Goal: Task Accomplishment & Management: Complete application form

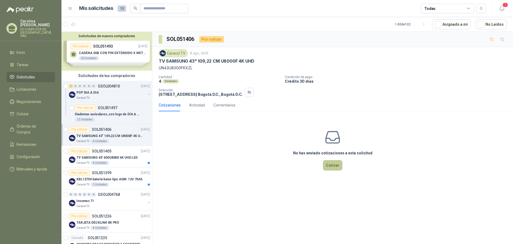
click at [335, 160] on button "Cotizar" at bounding box center [332, 165] width 19 height 10
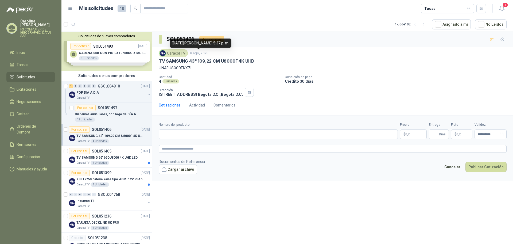
click at [195, 59] on p "TV SAMSUNG 43" 109,22 CM U8000F 4K UHD" at bounding box center [207, 61] width 96 height 6
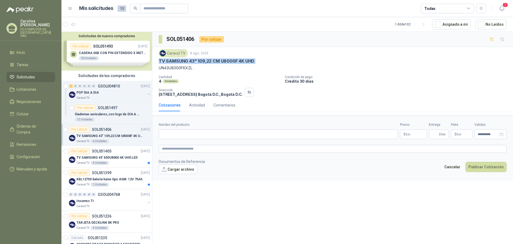
click at [195, 59] on p "TV SAMSUNG 43" 109,22 CM U8000F 4K UHD" at bounding box center [207, 61] width 96 height 6
copy p "TV SAMSUNG 43" 109,22 CM U8000F 4K UHD"
click at [192, 137] on input "Nombre del producto" at bounding box center [278, 134] width 239 height 10
paste input "**********"
click at [173, 72] on div "Caracol TV [DATE] TV SAMSUNG 43" 109,22 CM U8000F 4K UHD UN43U8000FKXZL Cantida…" at bounding box center [333, 73] width 348 height 48
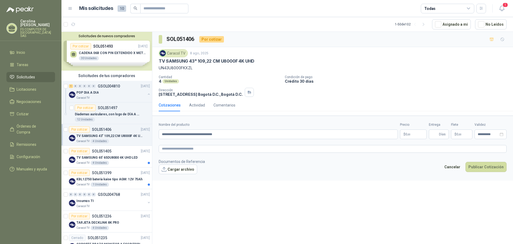
click at [175, 68] on p "UN43U8000FKXZL" at bounding box center [333, 68] width 348 height 6
copy p "UN43U8000FKXZL"
click at [246, 132] on input "**********" at bounding box center [278, 134] width 239 height 10
paste input "**********"
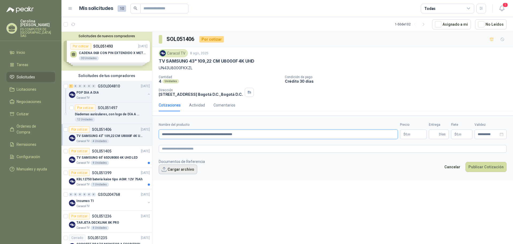
type input "**********"
click at [193, 168] on button "Cargar archivo" at bounding box center [178, 169] width 38 height 10
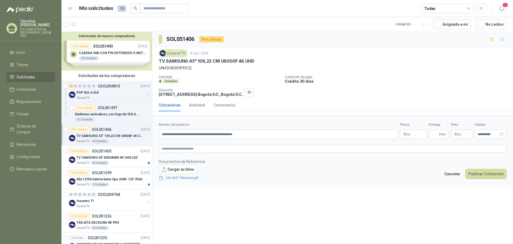
click at [291, 199] on div "**********" at bounding box center [332, 139] width 361 height 214
click at [182, 177] on link "Cot 4227 Televisor.pdf" at bounding box center [182, 177] width 37 height 5
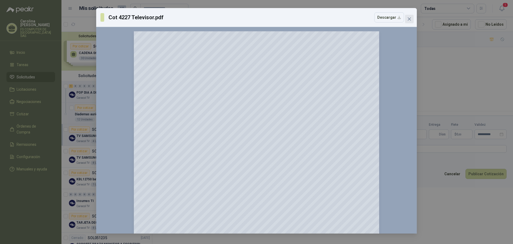
click at [412, 18] on span "Close" at bounding box center [409, 19] width 9 height 4
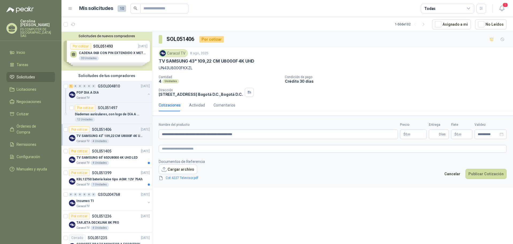
click at [360, 90] on div "Cantidad 4 Unidades Condición de pago Crédito 30 días Dirección [STREET_ADDRESS…" at bounding box center [333, 86] width 348 height 22
click at [422, 133] on p "$ 0 ,00" at bounding box center [413, 134] width 27 height 10
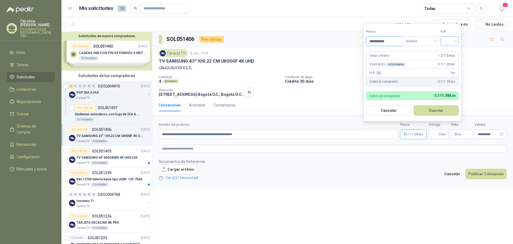
type input "**********"
click at [445, 42] on input "search" at bounding box center [450, 41] width 12 height 8
click at [449, 51] on div "19%" at bounding box center [451, 52] width 10 height 6
click at [440, 110] on button "Guardar" at bounding box center [437, 110] width 46 height 10
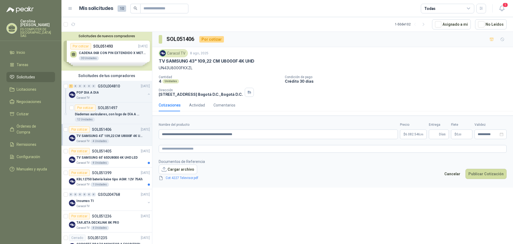
click at [371, 186] on form "**********" at bounding box center [332, 151] width 361 height 72
click at [440, 132] on span "Días" at bounding box center [442, 134] width 7 height 9
type input "*"
click at [385, 177] on footer "Documentos de Referencia Cargar archivo Cot 4227 Televisor.pdf Cancelar Publica…" at bounding box center [333, 170] width 348 height 22
click at [180, 176] on link "Cot 4227 Televisor.pdf" at bounding box center [182, 177] width 37 height 5
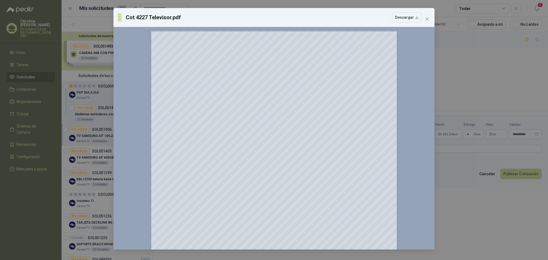
scroll to position [103, 0]
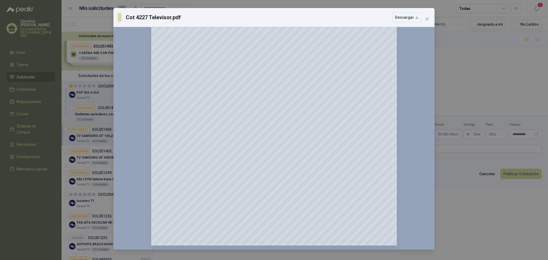
click at [447, 179] on div "Cot 4227 Televisor.pdf Descargar 150 %" at bounding box center [274, 130] width 548 height 260
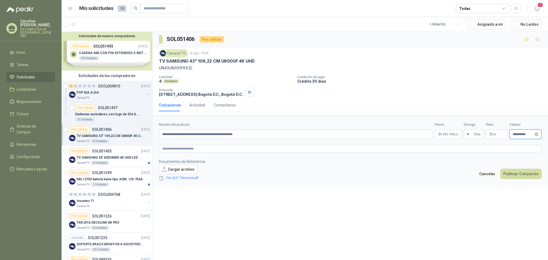
click at [513, 136] on input "**********" at bounding box center [522, 134] width 21 height 3
type input "**********"
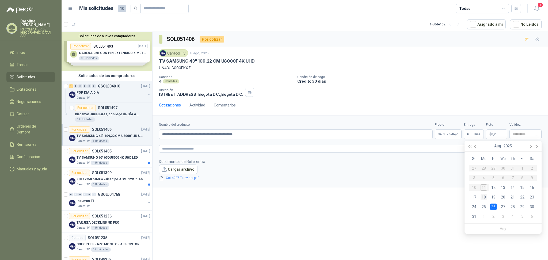
click at [484, 197] on div "18" at bounding box center [483, 197] width 6 height 6
click at [433, 207] on div "**********" at bounding box center [349, 147] width 395 height 230
click at [513, 178] on button "Publicar Cotización" at bounding box center [520, 174] width 41 height 10
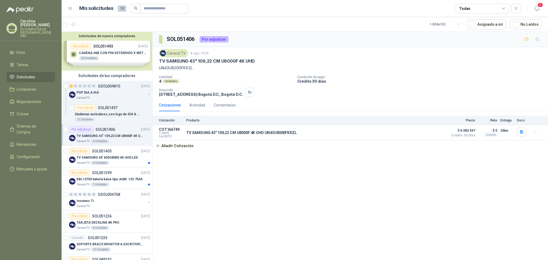
click at [388, 180] on div "SOL051406 Por adjudicar Caracol TV [DATE] TV SAMSUNG 43" 109,22 CM U8000F 4K UH…" at bounding box center [349, 147] width 395 height 230
click at [513, 134] on button "button" at bounding box center [521, 131] width 9 height 9
click at [497, 117] on div "Cot 4227 Televisor.pdf" at bounding box center [501, 120] width 49 height 13
click at [498, 120] on button "Cot 4227 Televisor.pdf" at bounding box center [501, 120] width 42 height 6
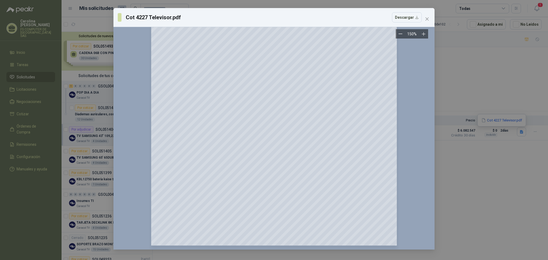
scroll to position [0, 0]
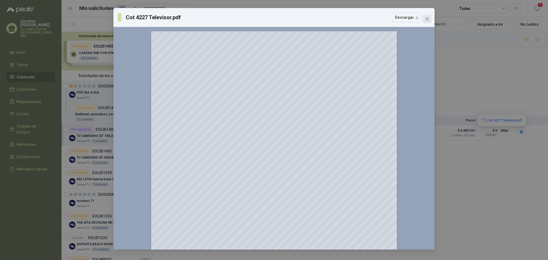
click at [426, 17] on icon "close" at bounding box center [427, 19] width 4 height 4
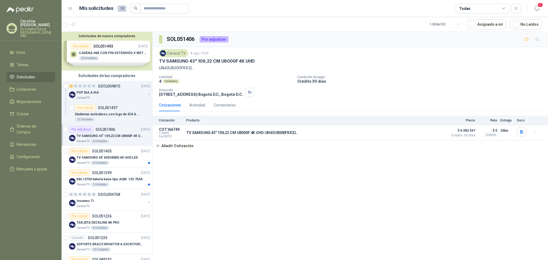
click at [368, 90] on div "Cantidad 4 Unidades Condición de pago Crédito 30 días Dirección [STREET_ADDRESS…" at bounding box center [350, 86] width 382 height 22
click at [513, 133] on icon "button" at bounding box center [521, 132] width 5 height 5
click at [503, 122] on button "Cot 4227 Televisor.pdf" at bounding box center [501, 120] width 42 height 6
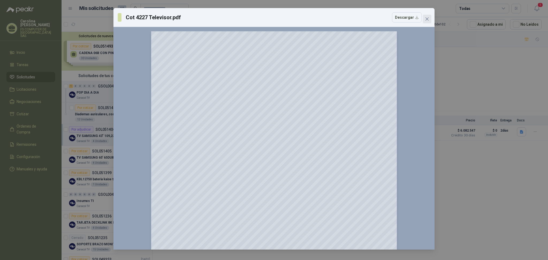
click at [427, 16] on button "Close" at bounding box center [426, 19] width 9 height 9
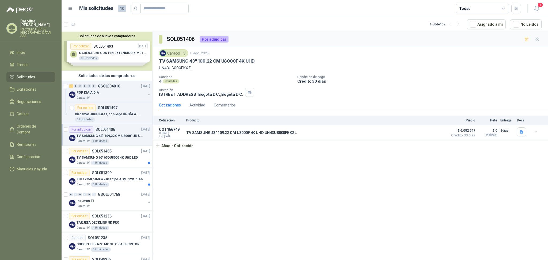
click at [241, 202] on div "SOL051406 Por adjudicar Caracol TV [DATE] TV SAMSUNG 43" 109,22 CM U8000F 4K UH…" at bounding box center [349, 147] width 395 height 230
click at [205, 183] on div "SOL051406 Por adjudicar Caracol TV [DATE] TV SAMSUNG 43" 109,22 CM U8000F 4K UH…" at bounding box center [349, 147] width 395 height 230
click at [212, 201] on div "SOL051406 Por adjudicar Caracol TV [DATE] TV SAMSUNG 43" 109,22 CM U8000F 4K UH…" at bounding box center [349, 147] width 395 height 230
click at [113, 112] on p "Diademas auriculares, con logo de DÍA A DÍA," at bounding box center [108, 114] width 67 height 5
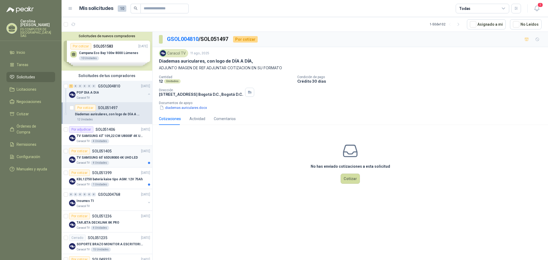
click at [113, 158] on p "TV SAMSUNG 65' 65DU8000 4K UHD LED" at bounding box center [106, 157] width 61 height 5
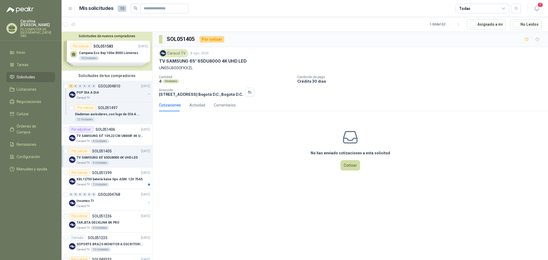
click at [212, 57] on div "Caracol TV 8 ago, 2025 TV SAMSUNG 65' 65DU8000 4K UHD LED UN65U8000FKXZL" at bounding box center [350, 60] width 382 height 22
copy div "TV SAMSUNG 65' 65DU8000 4K UHD LED UN65U8000FKXZL"
drag, startPoint x: 196, startPoint y: 67, endPoint x: 154, endPoint y: 62, distance: 42.2
click at [154, 62] on div "Caracol TV 8 ago, 2025 TV SAMSUNG 65' 65DU8000 4K UHD LED UN65U8000FKXZL Cantid…" at bounding box center [349, 73] width 395 height 52
click at [179, 158] on div "No has enviado cotizaciones a esta solicitud Cotizar" at bounding box center [349, 149] width 395 height 68
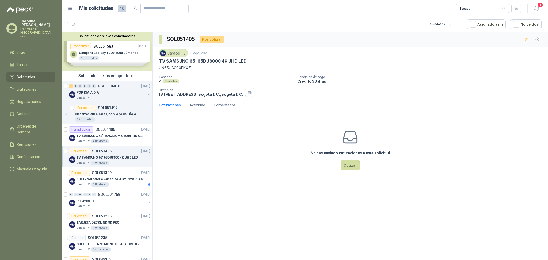
click at [117, 156] on p "TV SAMSUNG 65' 65DU8000 4K UHD LED" at bounding box center [106, 157] width 61 height 5
click at [223, 104] on div "Comentarios" at bounding box center [225, 105] width 22 height 6
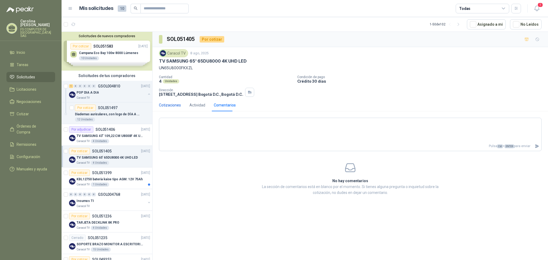
click at [172, 103] on div "Cotizaciones" at bounding box center [170, 105] width 22 height 6
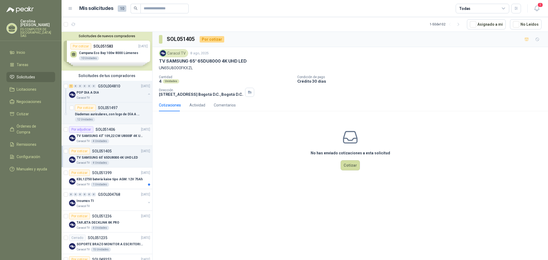
click at [117, 134] on p "TV SAMSUNG 43" 109,22 CM U8000F 4K UHD" at bounding box center [109, 135] width 67 height 5
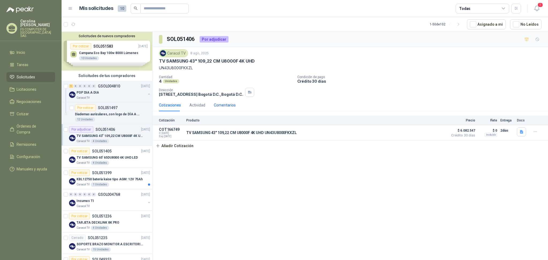
click at [226, 106] on div "Comentarios" at bounding box center [225, 105] width 22 height 6
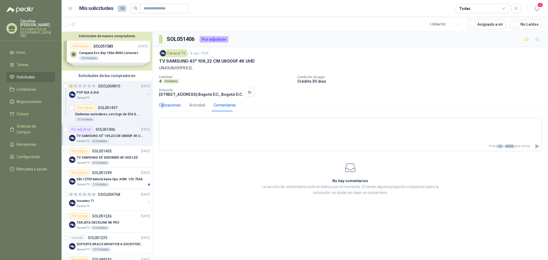
click at [162, 105] on div "Cotizaciones" at bounding box center [170, 105] width 22 height 6
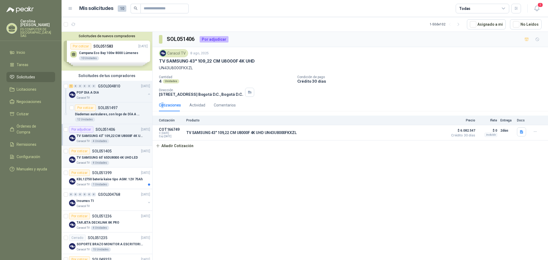
click at [115, 155] on p "TV SAMSUNG 65' 65DU8000 4K UHD LED" at bounding box center [106, 157] width 61 height 5
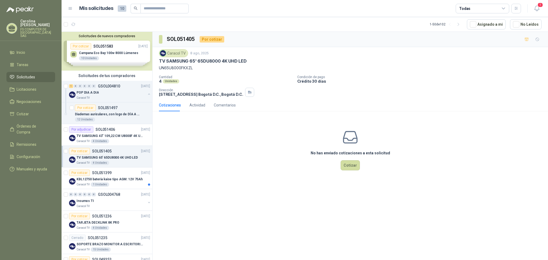
click at [208, 177] on div "No has enviado cotizaciones a esta solicitud Cotizar" at bounding box center [349, 149] width 395 height 68
click at [350, 163] on button "Cotizar" at bounding box center [349, 165] width 19 height 10
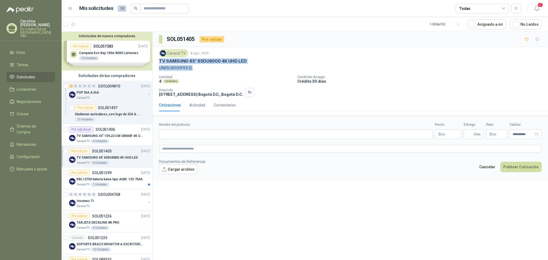
drag, startPoint x: 185, startPoint y: 67, endPoint x: 158, endPoint y: 62, distance: 27.6
click at [158, 62] on div "Caracol TV 8 ago, 2025 TV SAMSUNG 65' 65DU8000 4K UHD LED UN65U8000FKXZL Cantid…" at bounding box center [349, 73] width 395 height 52
copy div "TV SAMSUNG 65' 65DU8000 4K UHD LED UN65U8000FKXZL"
click at [189, 132] on input "Nombre del producto" at bounding box center [295, 134] width 273 height 10
paste input "**********"
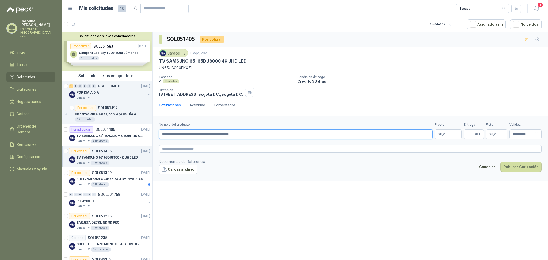
type input "**********"
click at [185, 172] on button "Cargar archivo" at bounding box center [178, 169] width 38 height 10
click at [445, 131] on p "$ 0 ,00" at bounding box center [447, 134] width 27 height 10
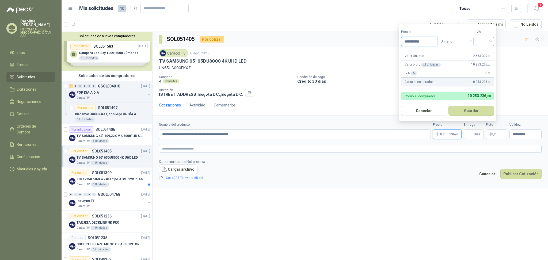
type input "**********"
click at [487, 40] on input "search" at bounding box center [485, 41] width 12 height 8
click at [481, 53] on div "19%" at bounding box center [485, 53] width 10 height 6
click at [472, 114] on button "Guardar" at bounding box center [472, 111] width 46 height 10
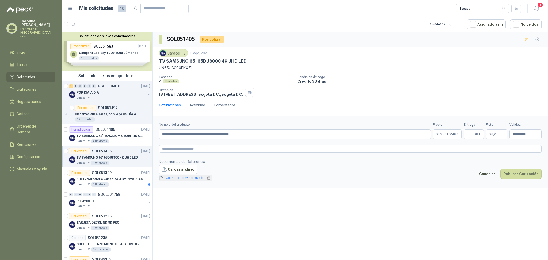
click at [183, 178] on link "Cot 4228 Televisor 65.pdf" at bounding box center [185, 177] width 42 height 5
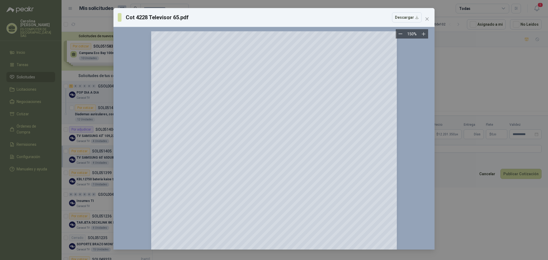
scroll to position [103, 0]
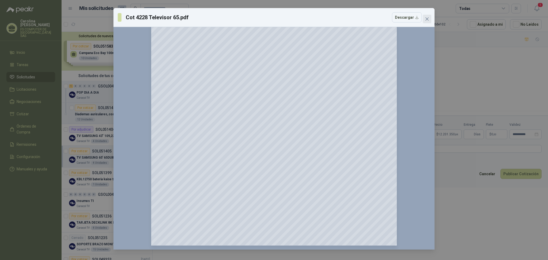
click at [427, 17] on icon "close" at bounding box center [427, 19] width 4 height 4
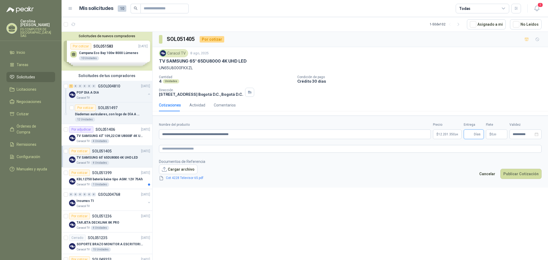
click at [468, 135] on input "Entrega" at bounding box center [470, 134] width 6 height 9
type input "*"
click at [526, 130] on div "**********" at bounding box center [525, 134] width 32 height 10
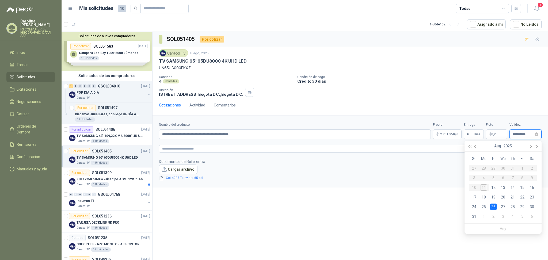
click at [526, 134] on input "**********" at bounding box center [522, 134] width 21 height 3
click at [486, 196] on div "18" at bounding box center [483, 197] width 6 height 6
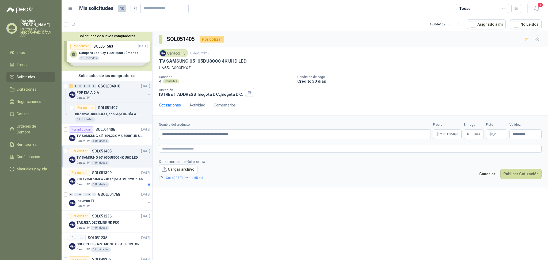
type input "**********"
click at [401, 205] on div "**********" at bounding box center [349, 147] width 395 height 230
click at [189, 177] on link "Cot 4228 Televisor 65.pdf" at bounding box center [185, 177] width 42 height 5
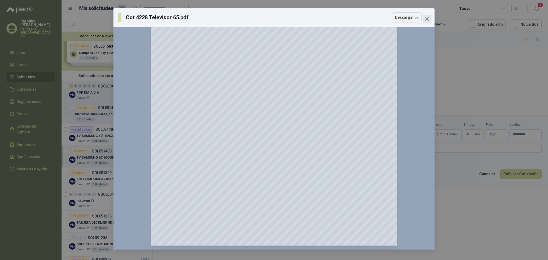
click at [427, 19] on icon "close" at bounding box center [426, 18] width 3 height 3
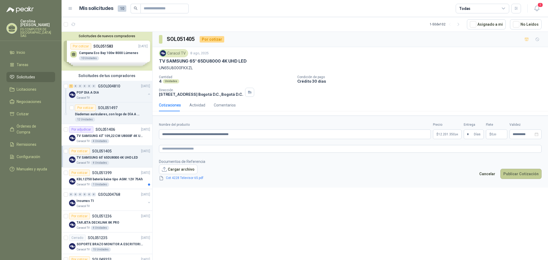
click at [529, 172] on button "Publicar Cotización" at bounding box center [520, 174] width 41 height 10
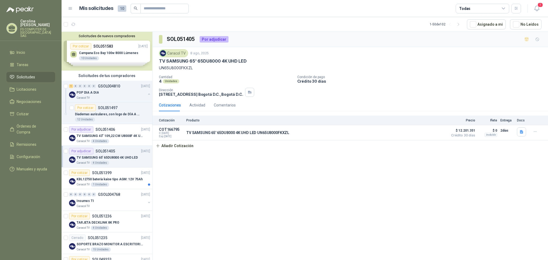
click at [224, 174] on div "SOL051405 Por adjudicar Caracol TV 8 ago, 2025 TV SAMSUNG 65' 65DU8000 4K UHD L…" at bounding box center [349, 147] width 395 height 230
click at [232, 106] on div "Comentarios" at bounding box center [225, 105] width 22 height 6
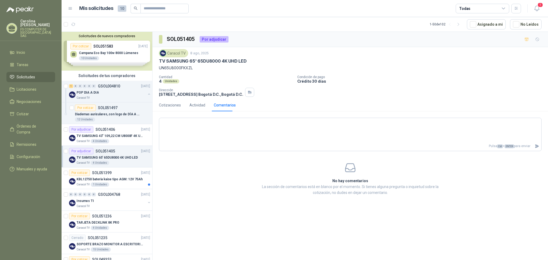
click at [181, 104] on div "Cotizaciones Actividad Comentarios" at bounding box center [197, 105] width 77 height 12
click at [172, 105] on div "Cotizaciones" at bounding box center [170, 105] width 22 height 6
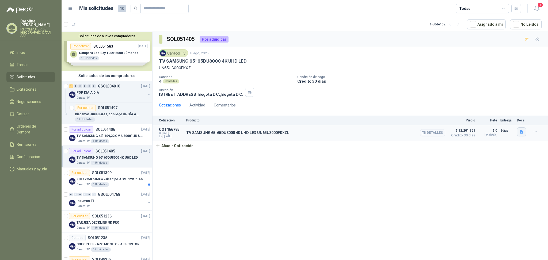
click at [521, 134] on icon "button" at bounding box center [521, 132] width 5 height 5
click at [508, 121] on button "Cot 4228 Televisor 65.pdf" at bounding box center [499, 120] width 47 height 6
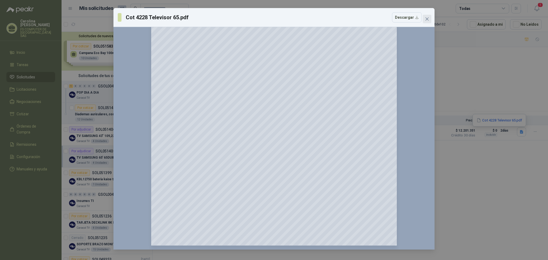
click at [426, 20] on icon "close" at bounding box center [427, 19] width 4 height 4
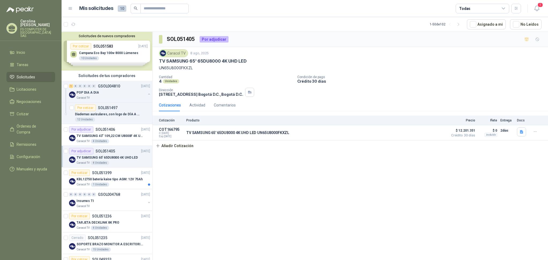
click at [306, 174] on div "SOL051405 Por adjudicar Caracol TV 8 ago, 2025 TV SAMSUNG 65' 65DU8000 4K UHD L…" at bounding box center [349, 147] width 395 height 230
click at [521, 131] on icon "button" at bounding box center [520, 131] width 3 height 3
click at [504, 123] on button "Cot 4228 Televisor 65.pdf" at bounding box center [499, 120] width 47 height 6
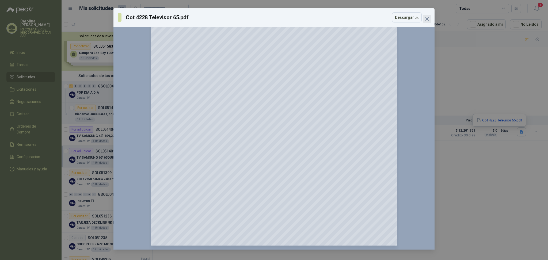
click at [428, 19] on icon "close" at bounding box center [427, 19] width 4 height 4
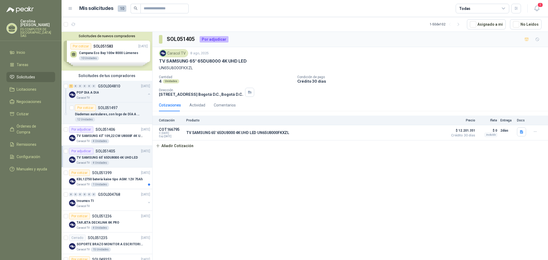
click at [401, 210] on div "SOL051405 Por adjudicar Caracol TV 8 ago, 2025 TV SAMSUNG 65' 65DU8000 4K UHD L…" at bounding box center [349, 147] width 395 height 230
click at [114, 178] on p "KBL12750 batería kaise tipo AGM: 12V 75Ah" at bounding box center [109, 179] width 66 height 5
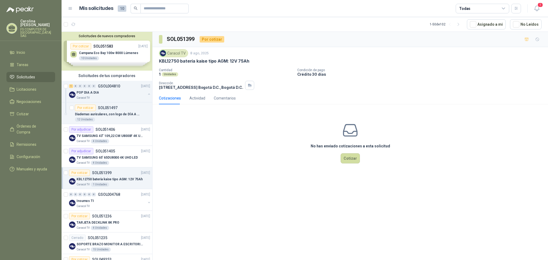
click at [255, 184] on div "SOL051399 Por cotizar Caracol TV 8 ago, 2025 KBL12750 batería kaise tipo AGM: 1…" at bounding box center [349, 147] width 395 height 230
click at [229, 61] on p "KBL12750 batería kaise tipo AGM: 12V 75Ah" at bounding box center [204, 61] width 90 height 6
copy p "KBL12750 batería kaise tipo AGM: 12V 75Ah"
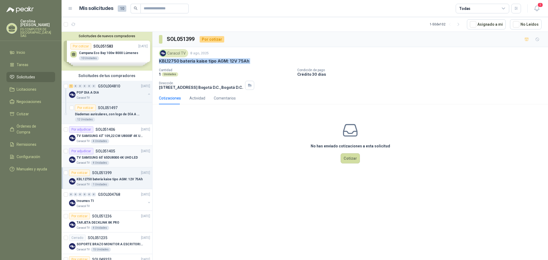
scroll to position [36, 0]
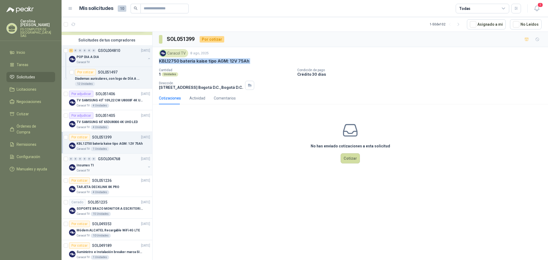
click at [112, 168] on div "Insumos TI Caracol TV" at bounding box center [110, 167] width 69 height 11
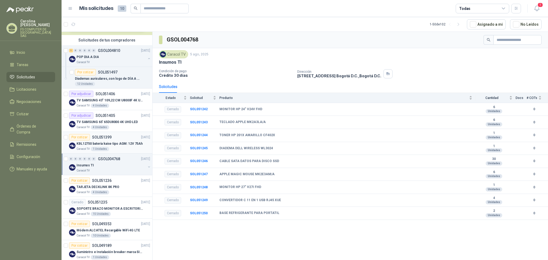
click at [107, 142] on p "KBL12750 batería kaise tipo AGM: 12V 75Ah" at bounding box center [109, 143] width 66 height 5
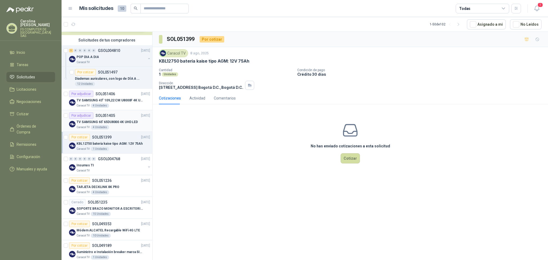
click at [106, 121] on p "TV SAMSUNG 65' 65DU8000 4K UHD LED" at bounding box center [106, 122] width 61 height 5
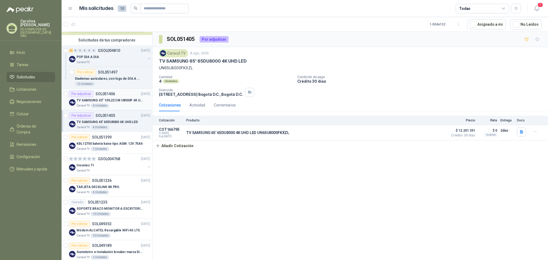
click at [106, 96] on div "Por adjudicar SOL051406" at bounding box center [92, 94] width 46 height 6
click at [113, 144] on p "KBL12750 batería kaise tipo AGM: 12V 75Ah" at bounding box center [109, 143] width 66 height 5
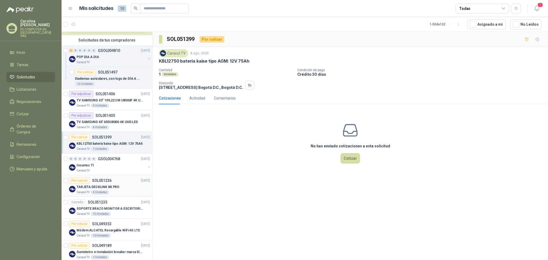
click at [112, 184] on div "TARJETA DECKLINK 8K PRO" at bounding box center [113, 187] width 74 height 6
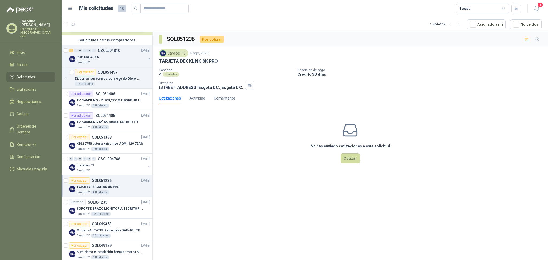
click at [206, 60] on p "TARJETA DECKLINK 8K PRO" at bounding box center [188, 61] width 59 height 6
copy p "TARJETA DECKLINK 8K PRO"
click at [216, 130] on div "No has enviado cotizaciones a esta solicitud Cotizar" at bounding box center [349, 143] width 395 height 68
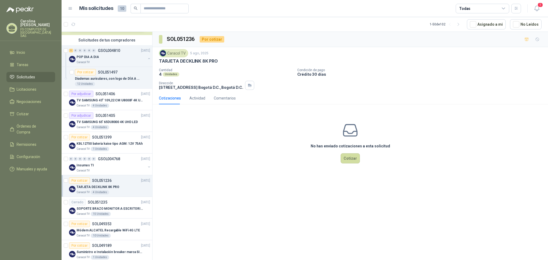
scroll to position [71, 0]
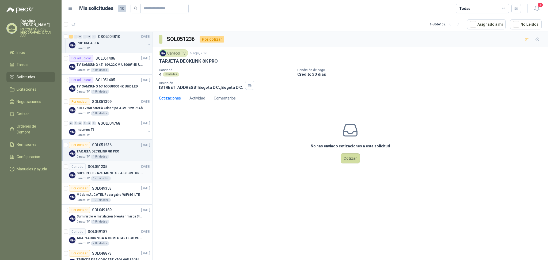
click at [113, 175] on p "SOPORTE BRAZO MONITOR A ESCRITORIO NBF80" at bounding box center [109, 173] width 67 height 5
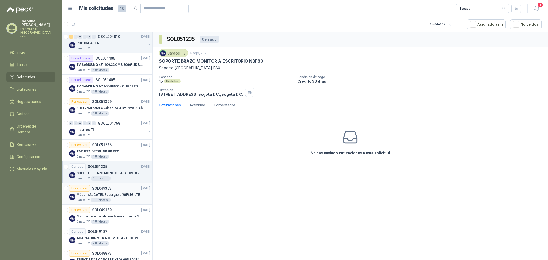
click at [117, 193] on p "Módem ALCATEL Recargable WiFi 4G LTE" at bounding box center [107, 194] width 63 height 5
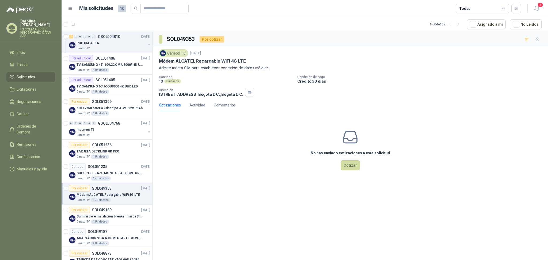
click at [188, 186] on div "SOL049353 Por cotizar Caracol TV 22 jul, 2025 Módem ALCATEL Recargable WiFi 4G …" at bounding box center [349, 147] width 395 height 230
click at [227, 120] on div "No has enviado cotizaciones a esta solicitud Cotizar" at bounding box center [349, 149] width 395 height 68
click at [125, 210] on div "Por cotizar SOL049189 21/07/25" at bounding box center [109, 210] width 81 height 6
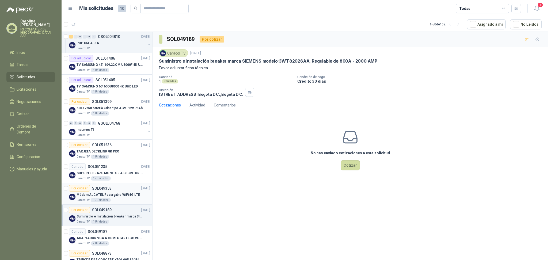
click at [111, 190] on div "Por cotizar SOL049353 22/07/25" at bounding box center [109, 188] width 81 height 6
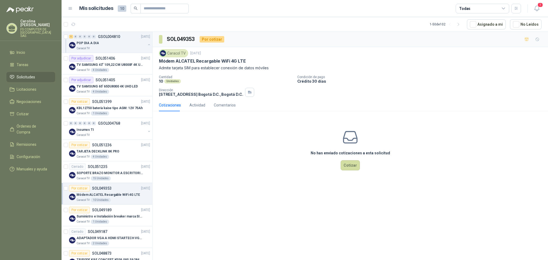
click at [215, 61] on p "Módem ALCATEL Recargable WiFi 4G LTE" at bounding box center [202, 61] width 87 height 6
copy p "Módem ALCATEL Recargable WiFi 4G LTE"
click at [233, 156] on div "No has enviado cotizaciones a esta solicitud Cotizar" at bounding box center [349, 149] width 395 height 68
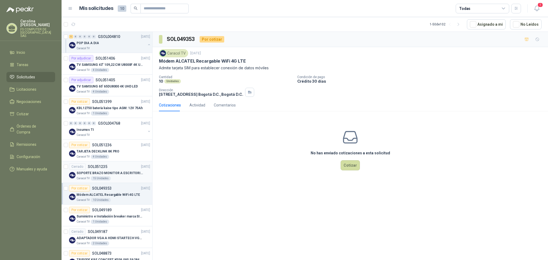
scroll to position [107, 0]
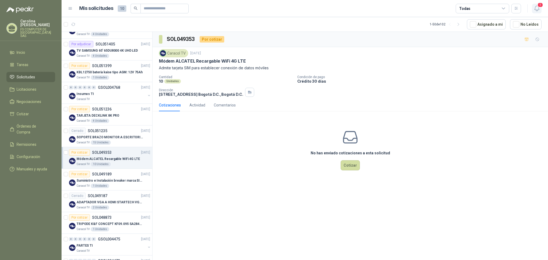
click at [538, 8] on icon "button" at bounding box center [536, 8] width 5 height 5
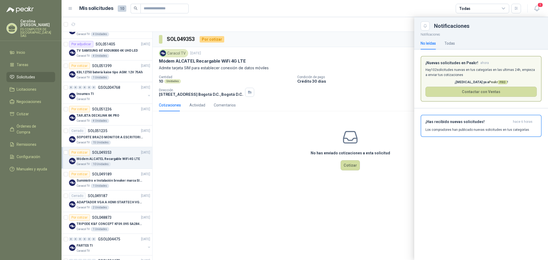
click at [477, 72] on p "Hay 102 solicitudes nuevas en tus categorías en las ultimas 24h, empieza a envi…" at bounding box center [480, 72] width 111 height 10
click at [479, 125] on div "¡Has recibido nuevas solicitudes! hace 6 horas Los compradores han publicado nu…" at bounding box center [480, 126] width 111 height 13
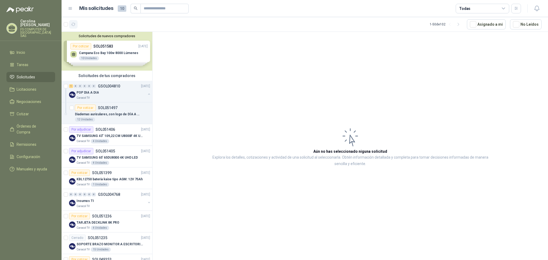
click at [75, 22] on icon "button" at bounding box center [73, 24] width 5 height 5
click at [74, 23] on icon "button" at bounding box center [73, 24] width 5 height 5
click at [74, 18] on article "1 - 50 de 102 Asignado a mi No Leídos" at bounding box center [304, 24] width 486 height 14
click at [75, 23] on icon "button" at bounding box center [73, 24] width 5 height 5
click at [8, 24] on icon at bounding box center [12, 28] width 8 height 8
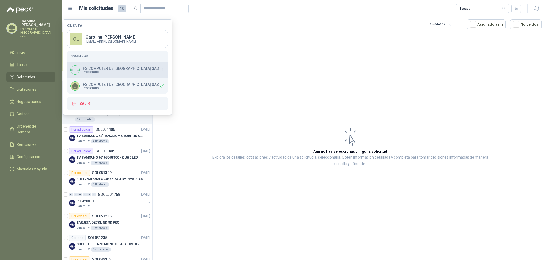
click at [103, 74] on div "FS COMPUTER DE COLOMBIA SAS Propietario" at bounding box center [114, 69] width 88 height 9
click at [267, 73] on article "Aún no has seleccionado niguna solicitud Explora los detalles, cotizaciones y a…" at bounding box center [349, 147] width 395 height 230
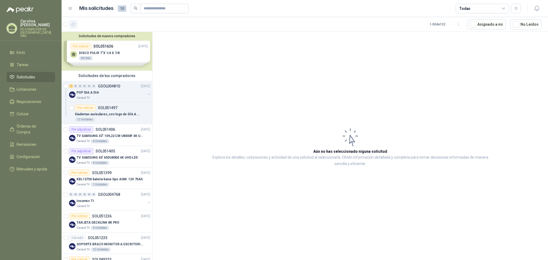
click at [74, 22] on icon "button" at bounding box center [73, 24] width 5 height 5
click at [75, 28] on button "button" at bounding box center [73, 24] width 9 height 9
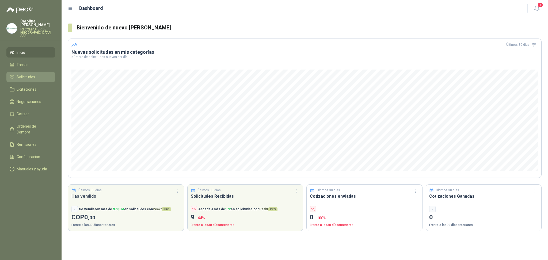
click at [35, 72] on link "Solicitudes" at bounding box center [30, 77] width 49 height 10
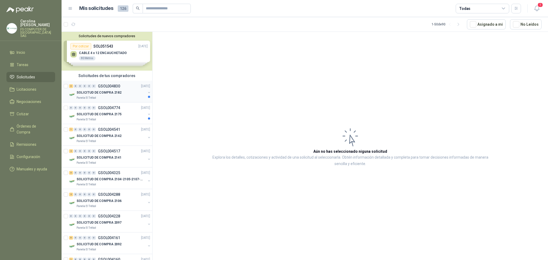
click at [123, 95] on div "SOLICITUD DE COMPRA 2182" at bounding box center [110, 92] width 69 height 6
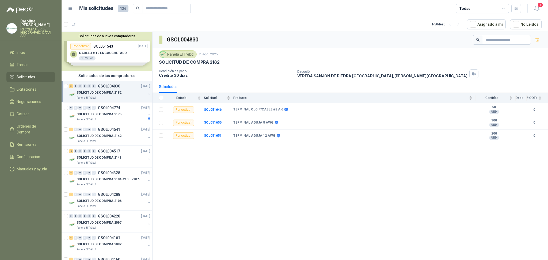
click at [413, 175] on div "GSOL004830 Panela El Trébol 11 ago, 2025 SOLICITUD DE COMPRA 2182 Condición de …" at bounding box center [349, 147] width 395 height 230
click at [268, 110] on b "TERMINAL OJO P/CABLE #8 A 6" at bounding box center [258, 109] width 50 height 4
copy div "TERMINAL OJO P/CABLE #8 A 6"
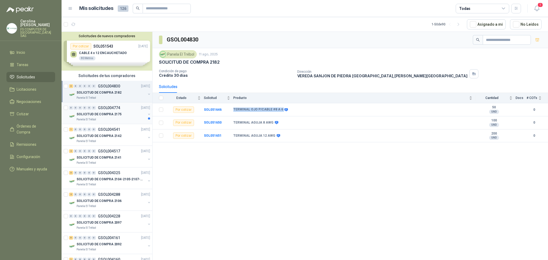
click at [108, 111] on div "0 0 0 0 0 0 GSOL004774 06/08/25" at bounding box center [110, 108] width 82 height 6
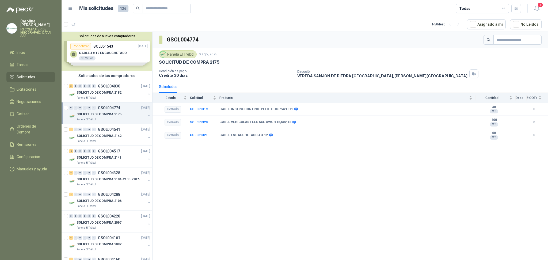
click at [221, 171] on div "GSOL004774 Panela El Trébol 6 ago, 2025 SOLICITUD DE COMPRA 2175 Condición de p…" at bounding box center [349, 147] width 395 height 230
click at [113, 136] on p "SOLICITUD DE COMPRA 2142" at bounding box center [98, 135] width 45 height 5
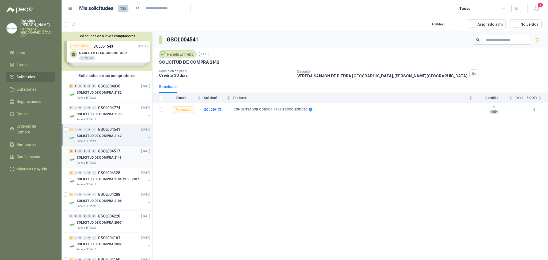
click at [108, 158] on p "SOLICITUD DE COMPRA 2141" at bounding box center [98, 157] width 45 height 5
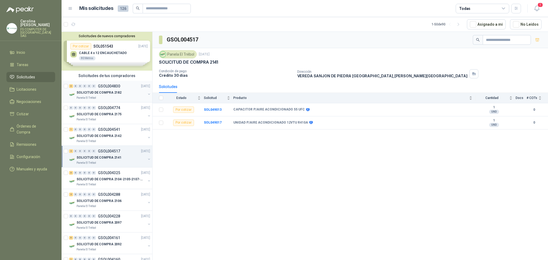
click at [109, 89] on div "3 0 0 0 0 0 GSOL004830 11/08/25" at bounding box center [110, 86] width 82 height 6
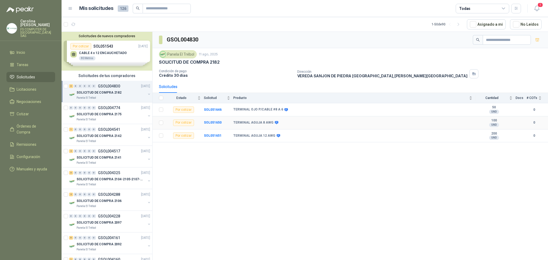
click at [241, 122] on b "TERMINAL AGUJA 8 AWG" at bounding box center [253, 123] width 40 height 4
click at [242, 122] on b "TERMINAL AGUJA 8 AWG" at bounding box center [253, 123] width 40 height 4
